Goal: Information Seeking & Learning: Learn about a topic

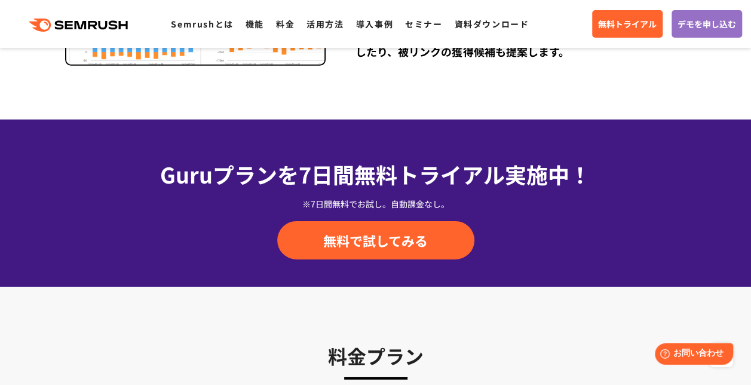
scroll to position [1793, 0]
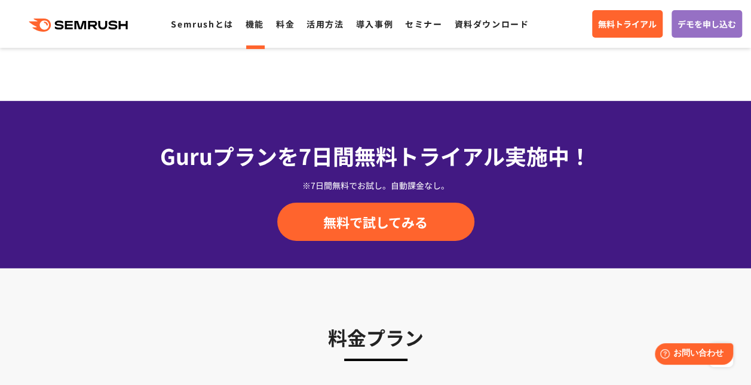
click at [254, 24] on link "機能" at bounding box center [255, 24] width 19 height 12
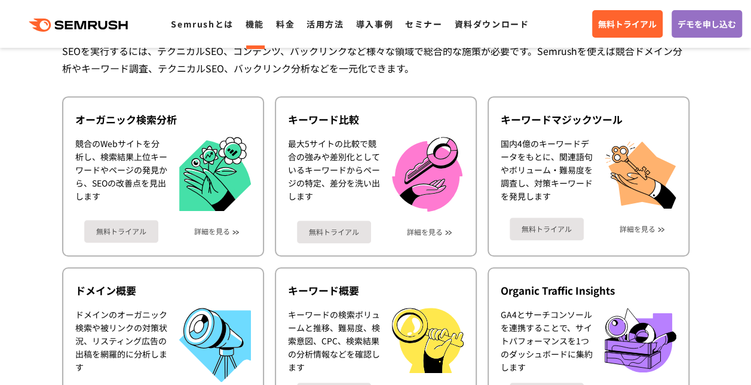
scroll to position [299, 0]
